Goal: Answer question/provide support: Answer question/provide support

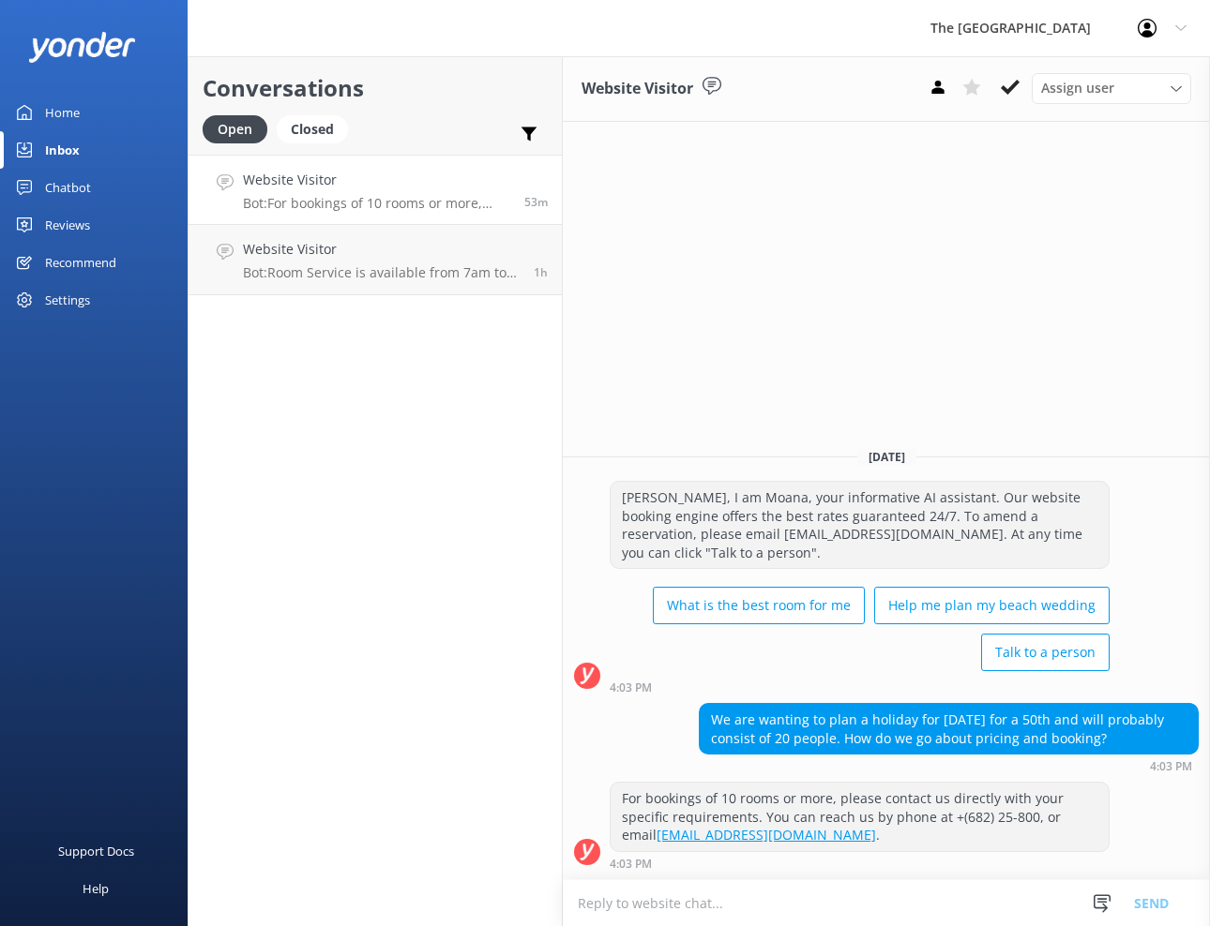
click at [353, 213] on link "Website Visitor Bot: For bookings of 10 rooms or more, please contact us direct…" at bounding box center [374, 190] width 373 height 70
click at [337, 269] on p "Bot: Room Service is available from 7am to 9pm daily. If you arrive after 9pm, …" at bounding box center [381, 272] width 277 height 17
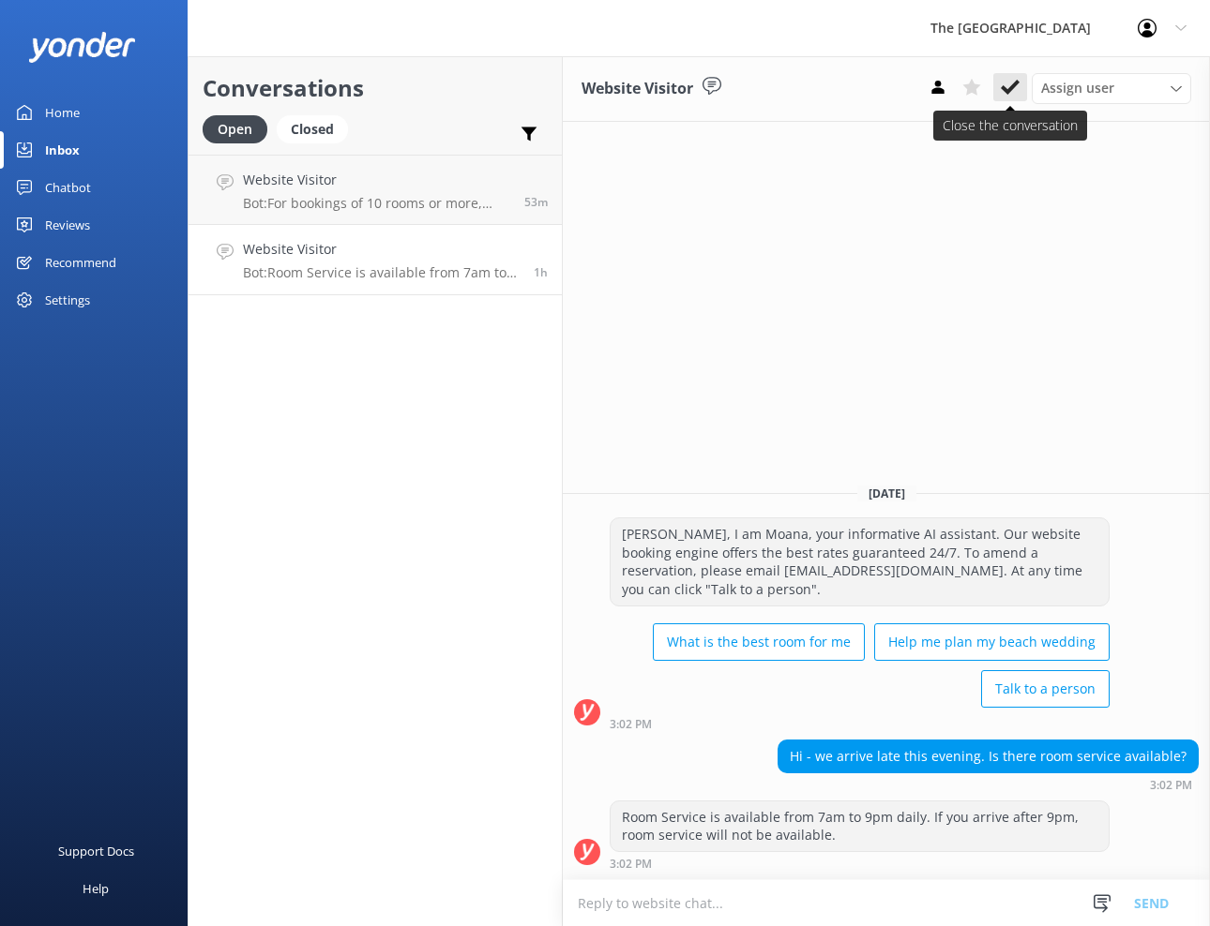
click at [1001, 93] on icon at bounding box center [1010, 87] width 19 height 19
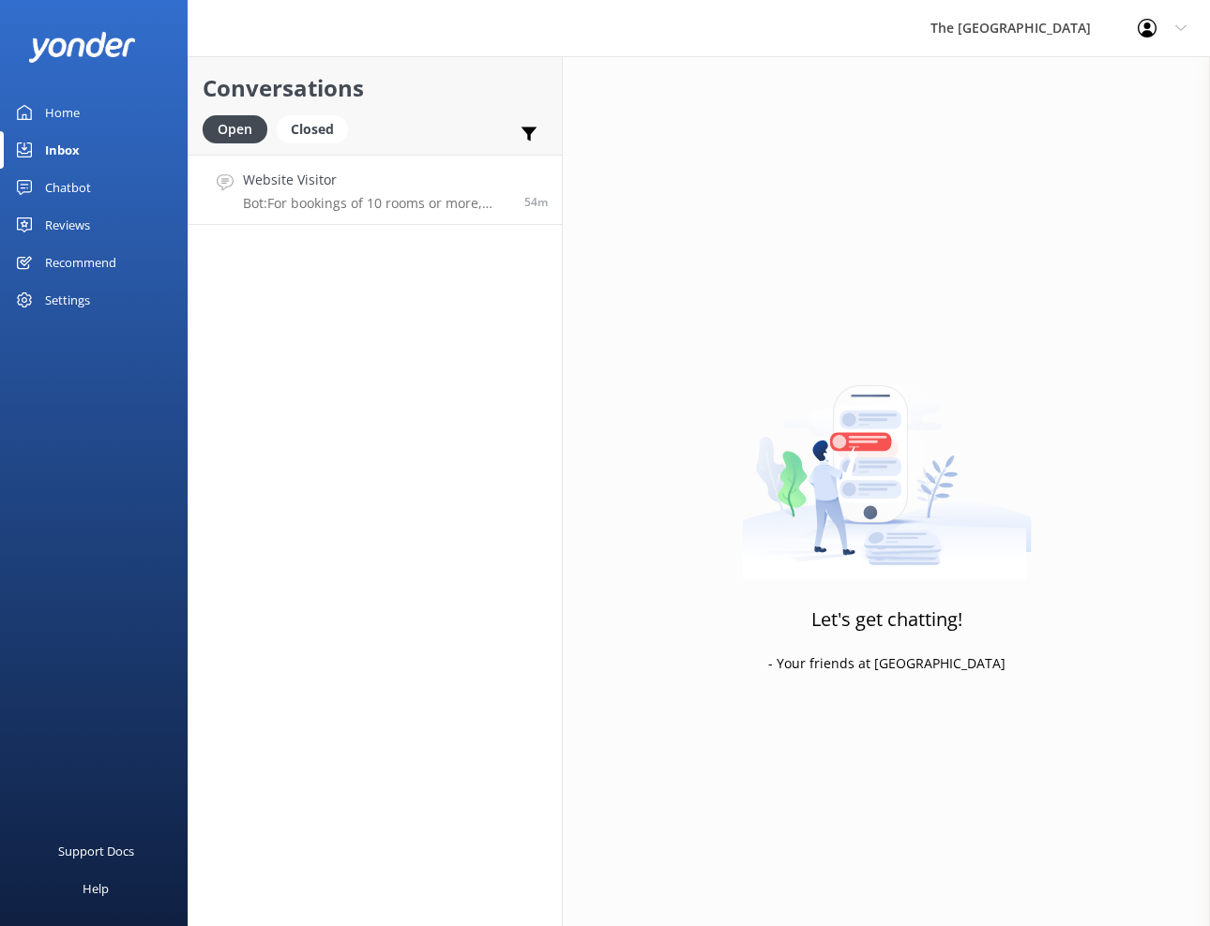
click at [355, 190] on div "Website Visitor Bot: For bookings of 10 rooms or more, please contact us direct…" at bounding box center [376, 190] width 267 height 40
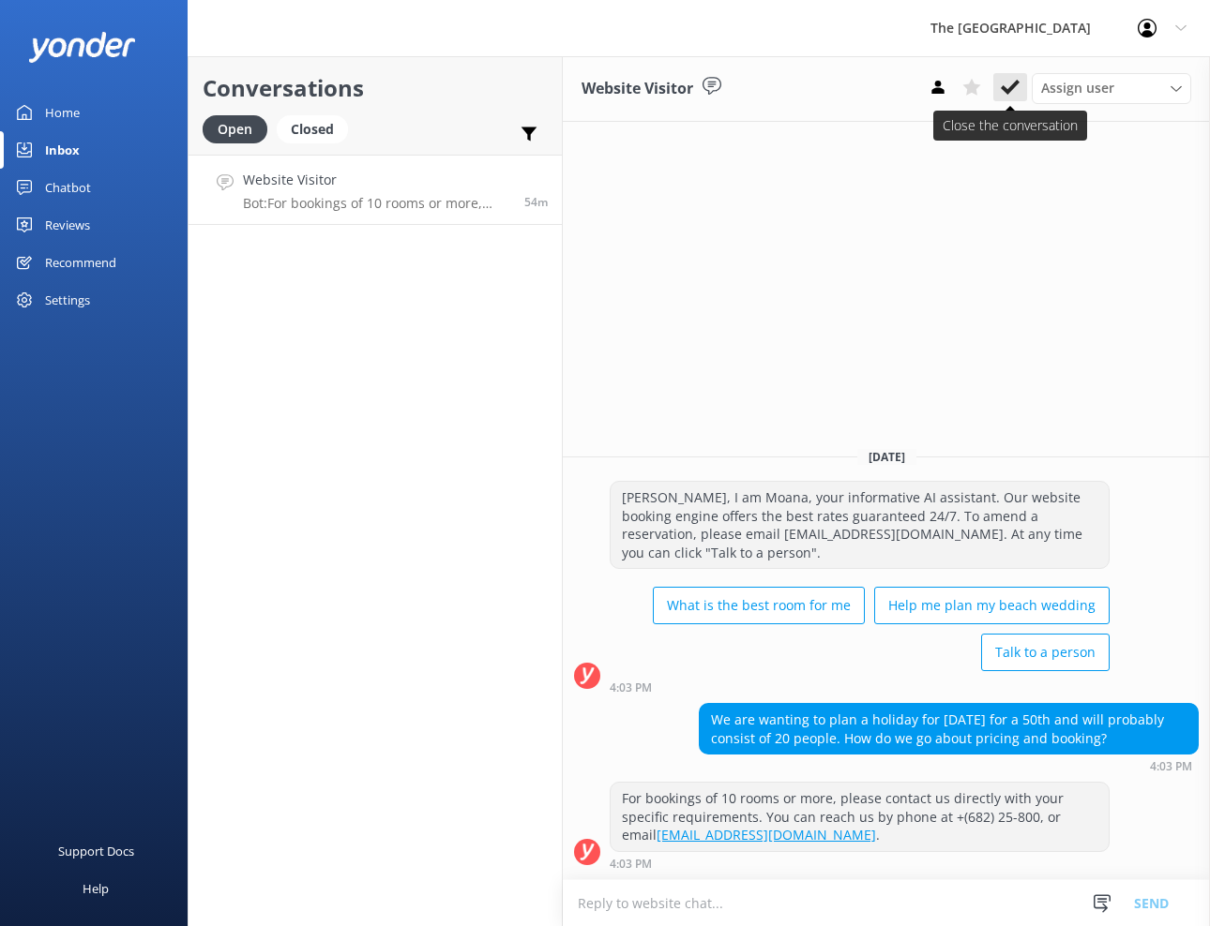
click at [1010, 89] on use at bounding box center [1010, 87] width 19 height 15
